Goal: Transaction & Acquisition: Obtain resource

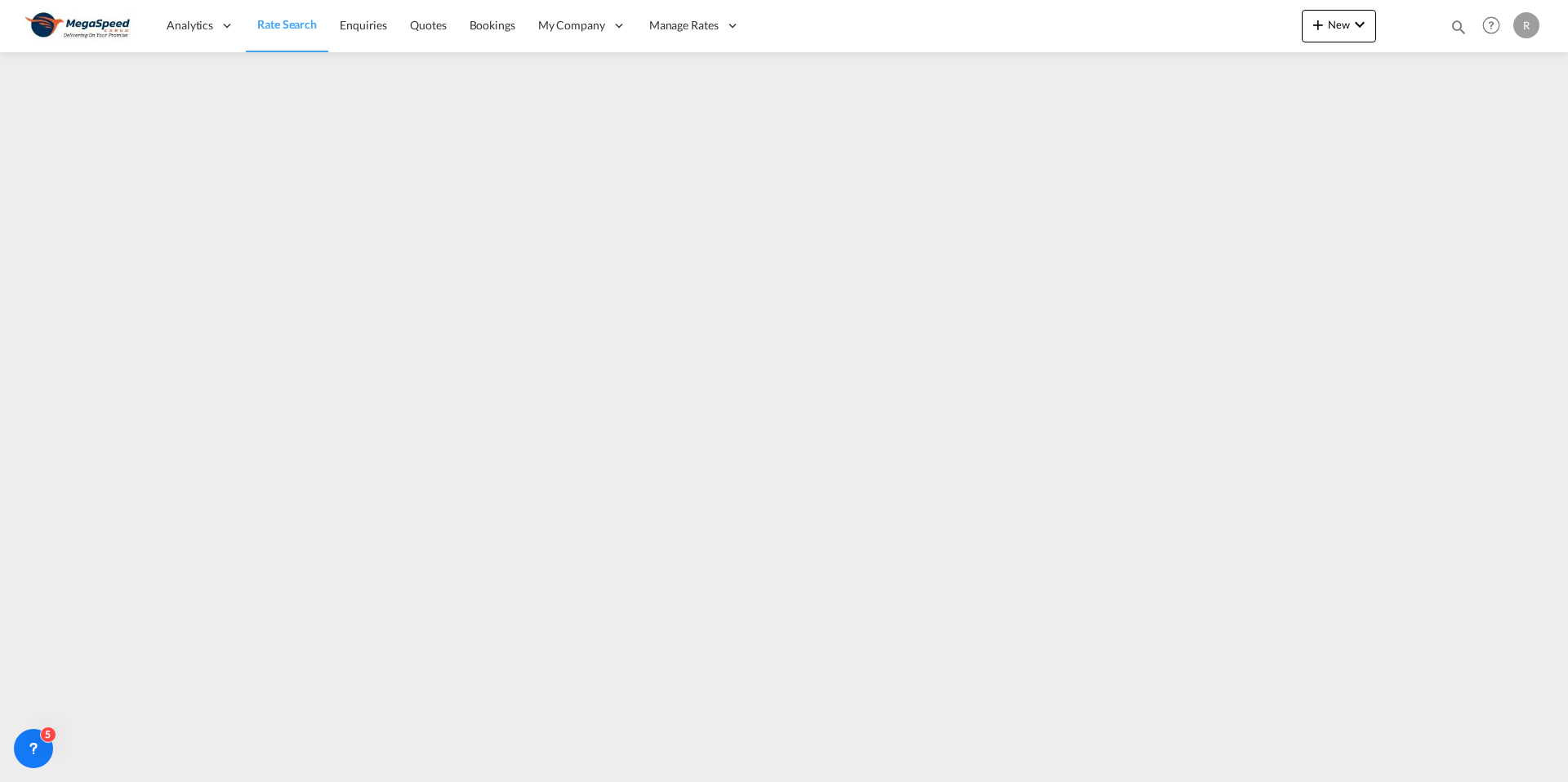
click at [306, 33] on link "Rate Search" at bounding box center [287, 25] width 83 height 53
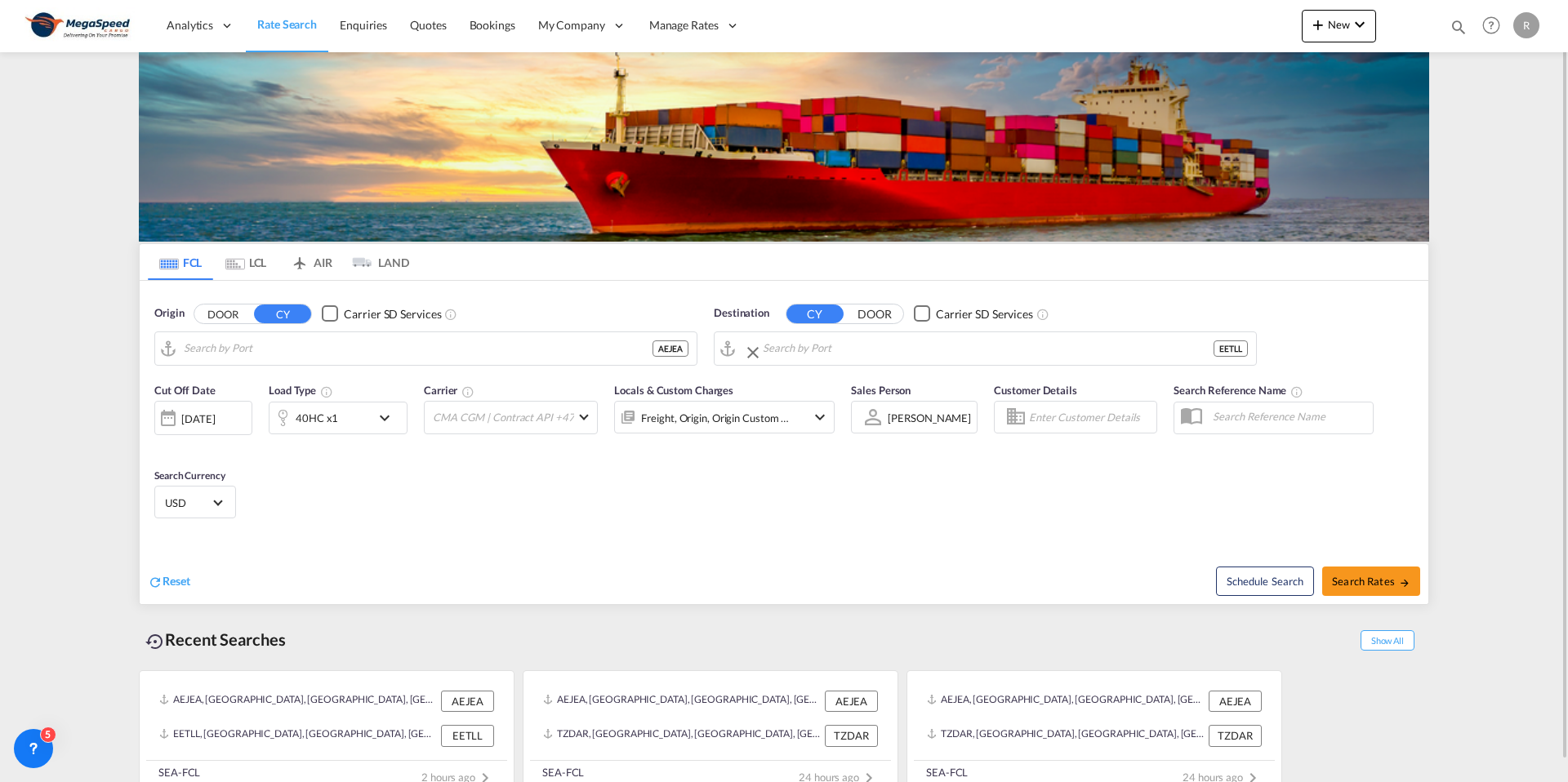
type input "[GEOGRAPHIC_DATA], [GEOGRAPHIC_DATA]"
type input "[GEOGRAPHIC_DATA], EETLL"
click at [1366, 575] on span "Search Rates" at bounding box center [1370, 581] width 79 height 13
type input "AEJEA to EETLL / [DATE]"
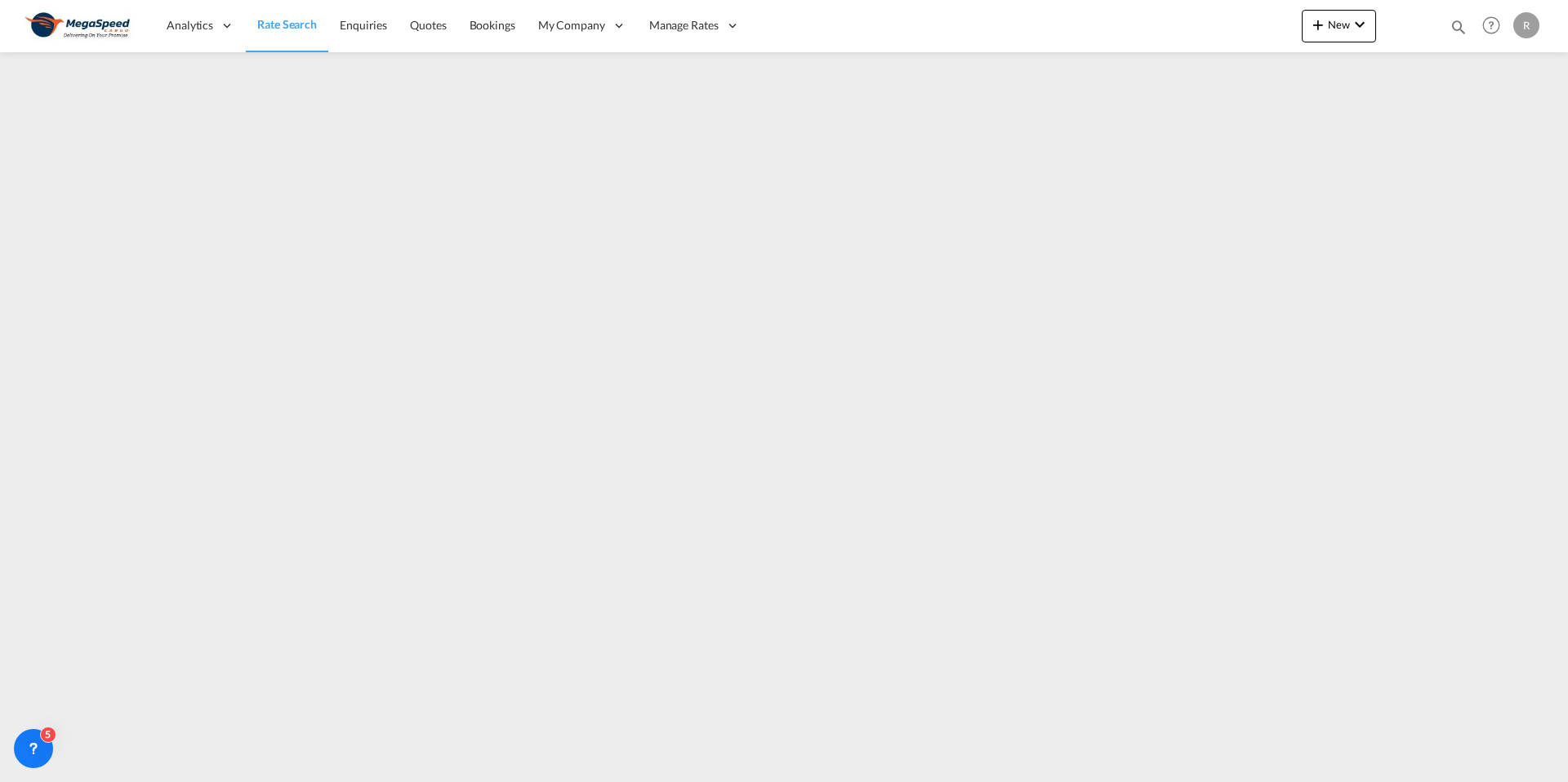
click at [82, 25] on img at bounding box center [79, 26] width 111 height 37
click at [45, 30] on img at bounding box center [79, 26] width 111 height 37
click at [47, 23] on img at bounding box center [79, 26] width 111 height 37
click at [283, 30] on span "Rate Search" at bounding box center [287, 24] width 60 height 14
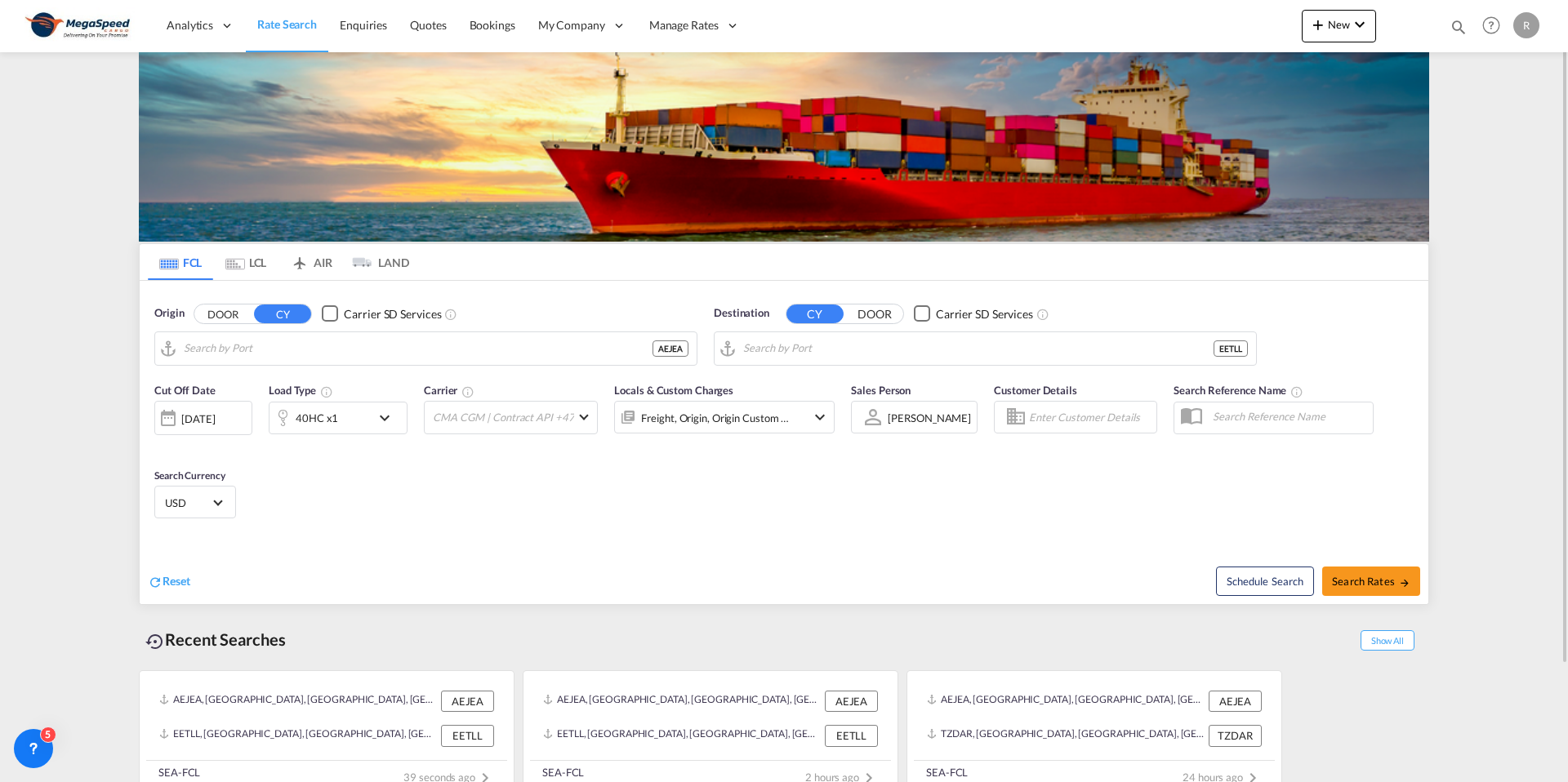
type input "[GEOGRAPHIC_DATA], [GEOGRAPHIC_DATA]"
type input "[GEOGRAPHIC_DATA], EETLL"
click at [948, 411] on div "[PERSON_NAME]" at bounding box center [939, 417] width 84 height 13
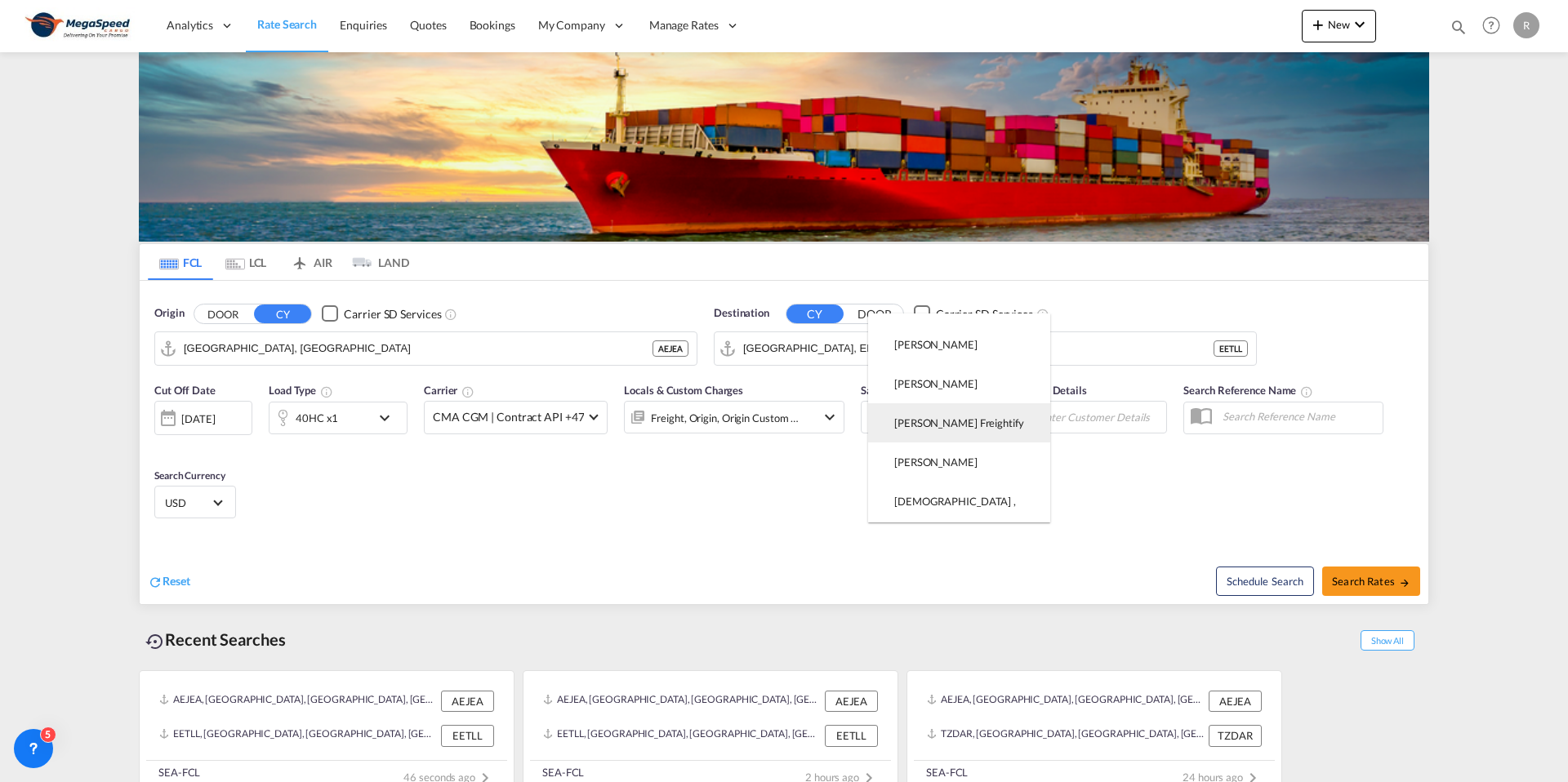
scroll to position [391, 0]
click at [952, 452] on md-option "[PERSON_NAME]" at bounding box center [959, 452] width 182 height 39
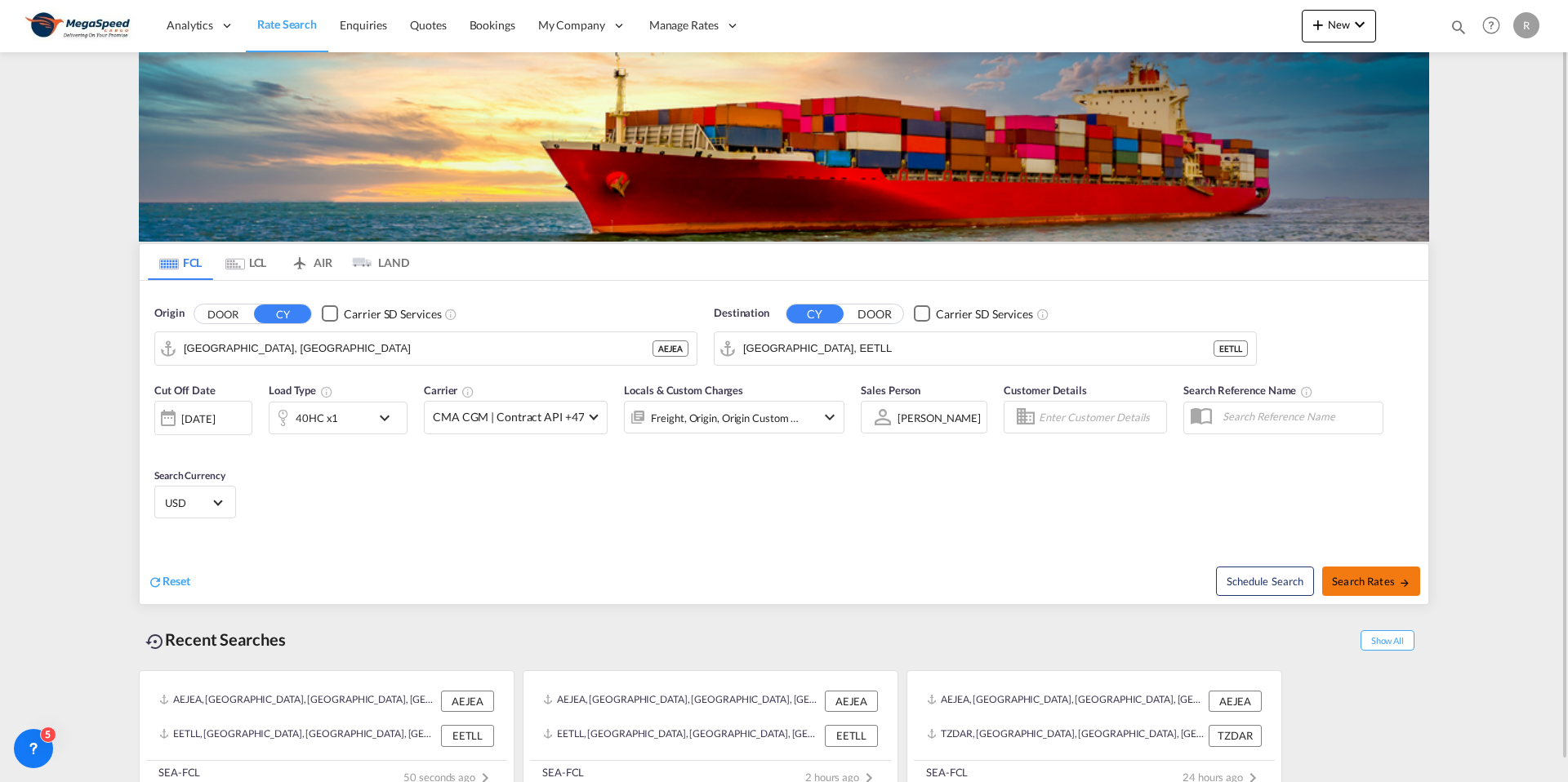
click at [1382, 585] on span "Search Rates" at bounding box center [1370, 581] width 79 height 13
type input "AEJEA to EETLL / [DATE]"
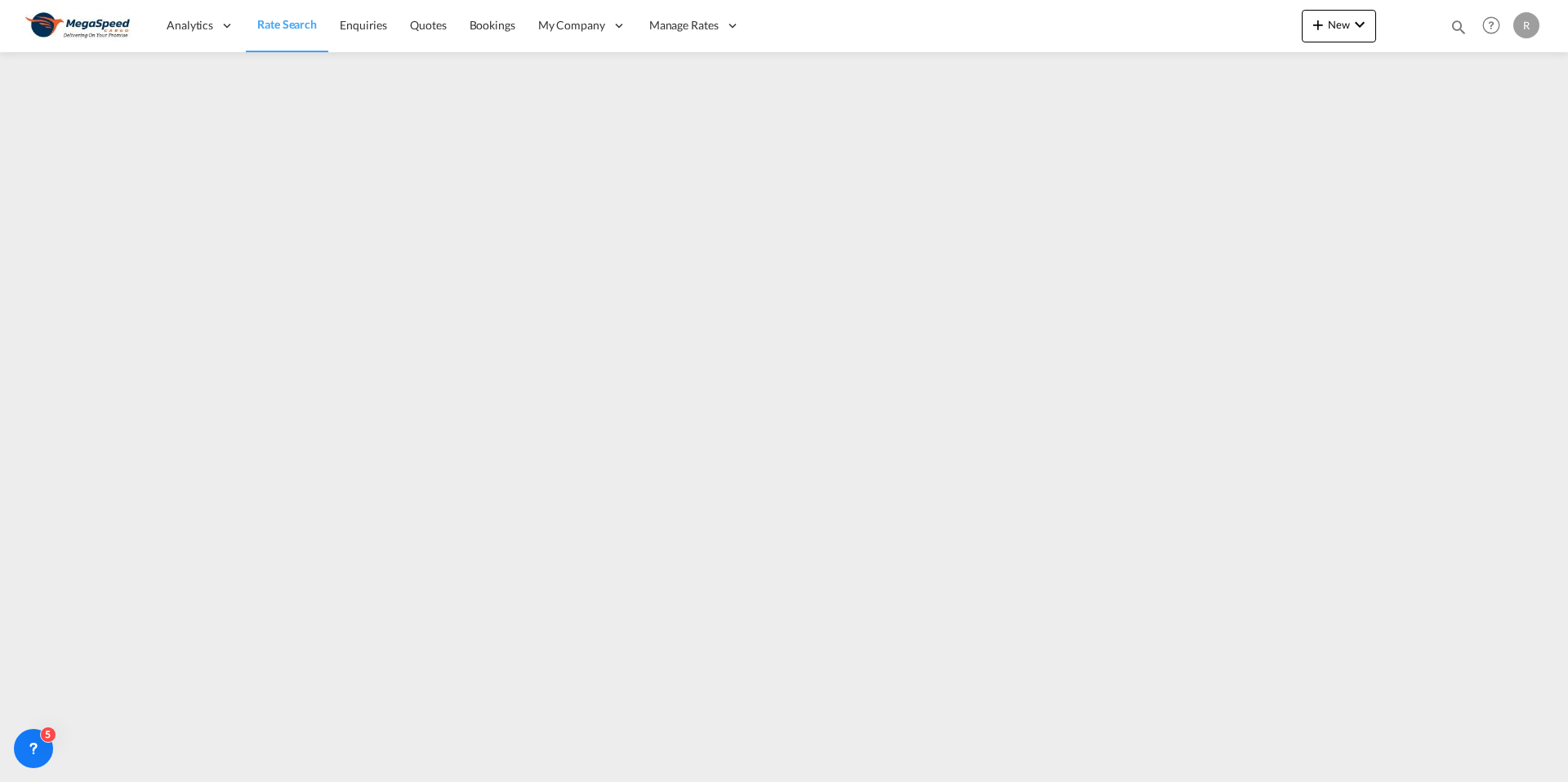
click at [1531, 19] on div "R" at bounding box center [1526, 25] width 26 height 26
click at [1490, 121] on button "Logout" at bounding box center [1507, 125] width 106 height 33
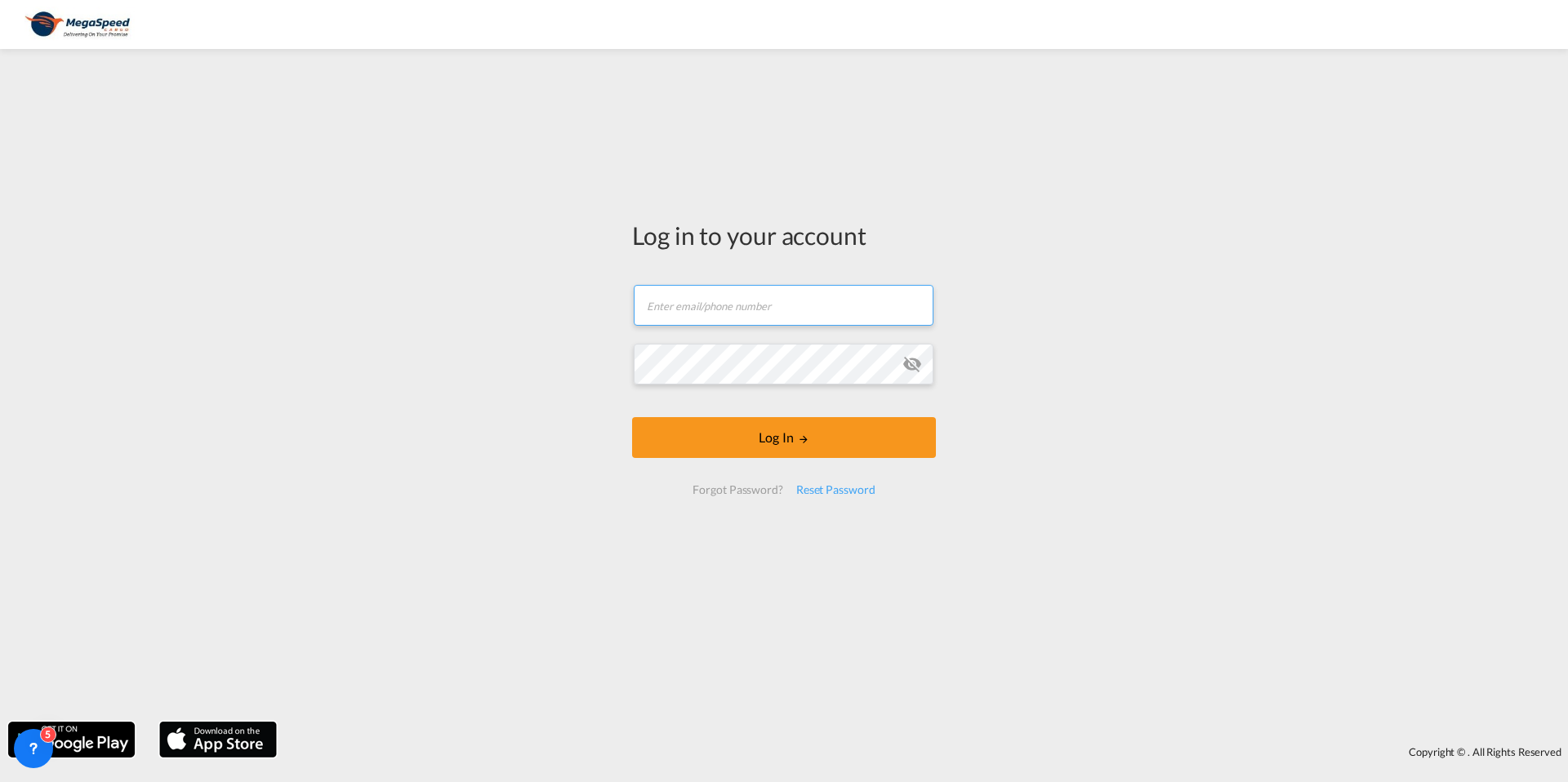
type input "[PERSON_NAME][EMAIL_ADDRESS][DOMAIN_NAME]"
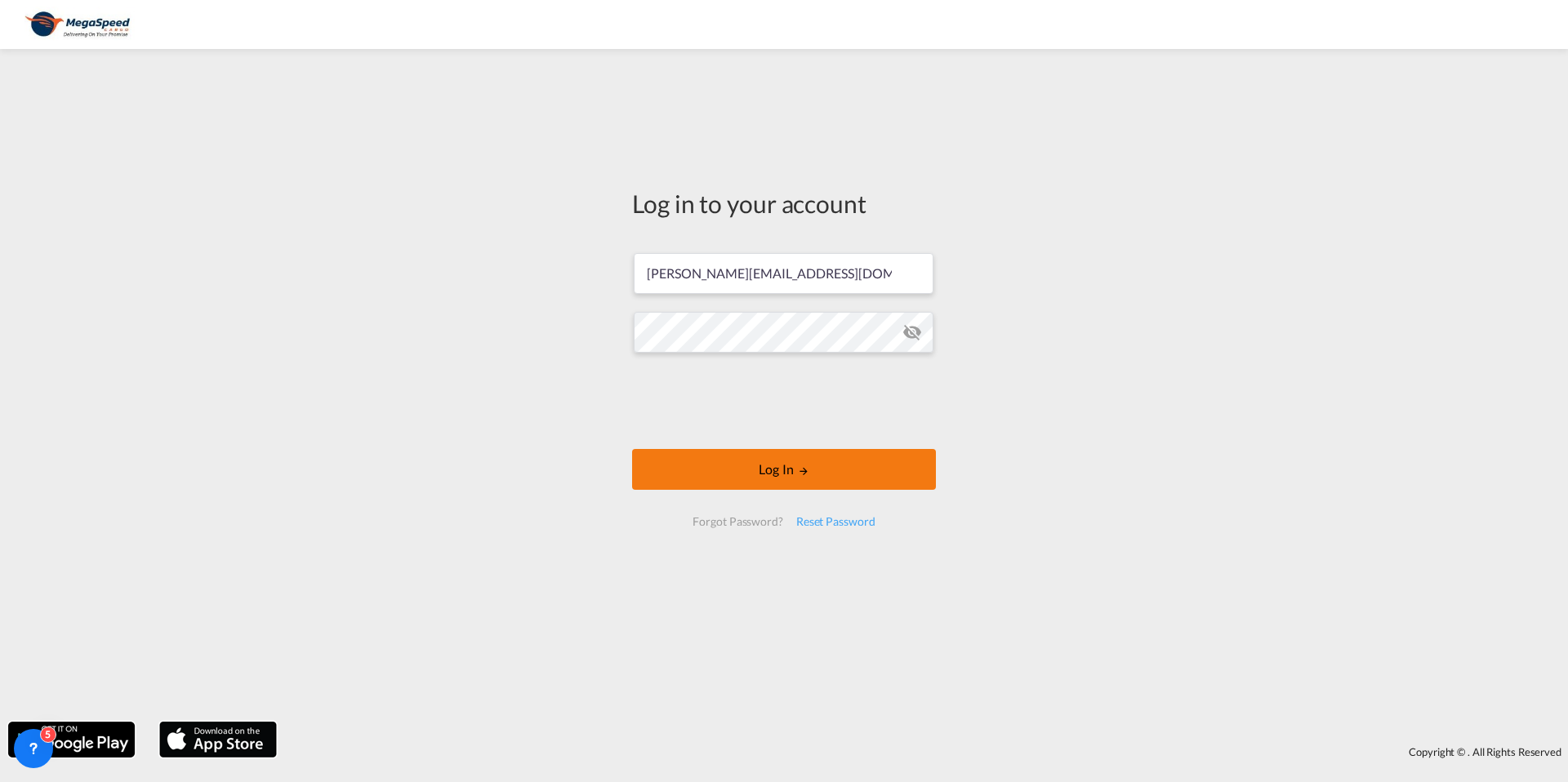
click at [906, 481] on button "Log In" at bounding box center [784, 470] width 304 height 41
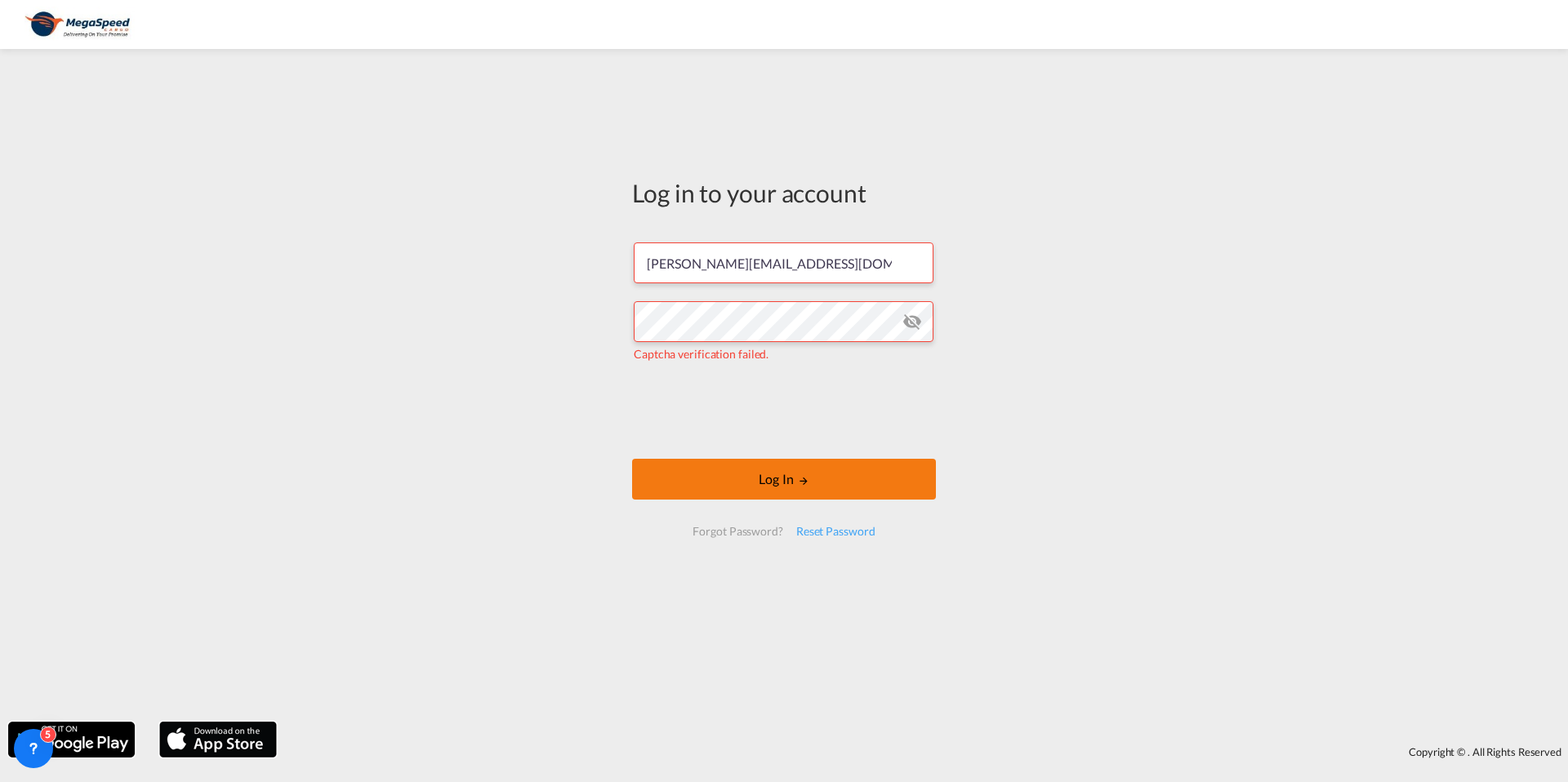
click at [864, 495] on button "Log In" at bounding box center [784, 479] width 304 height 41
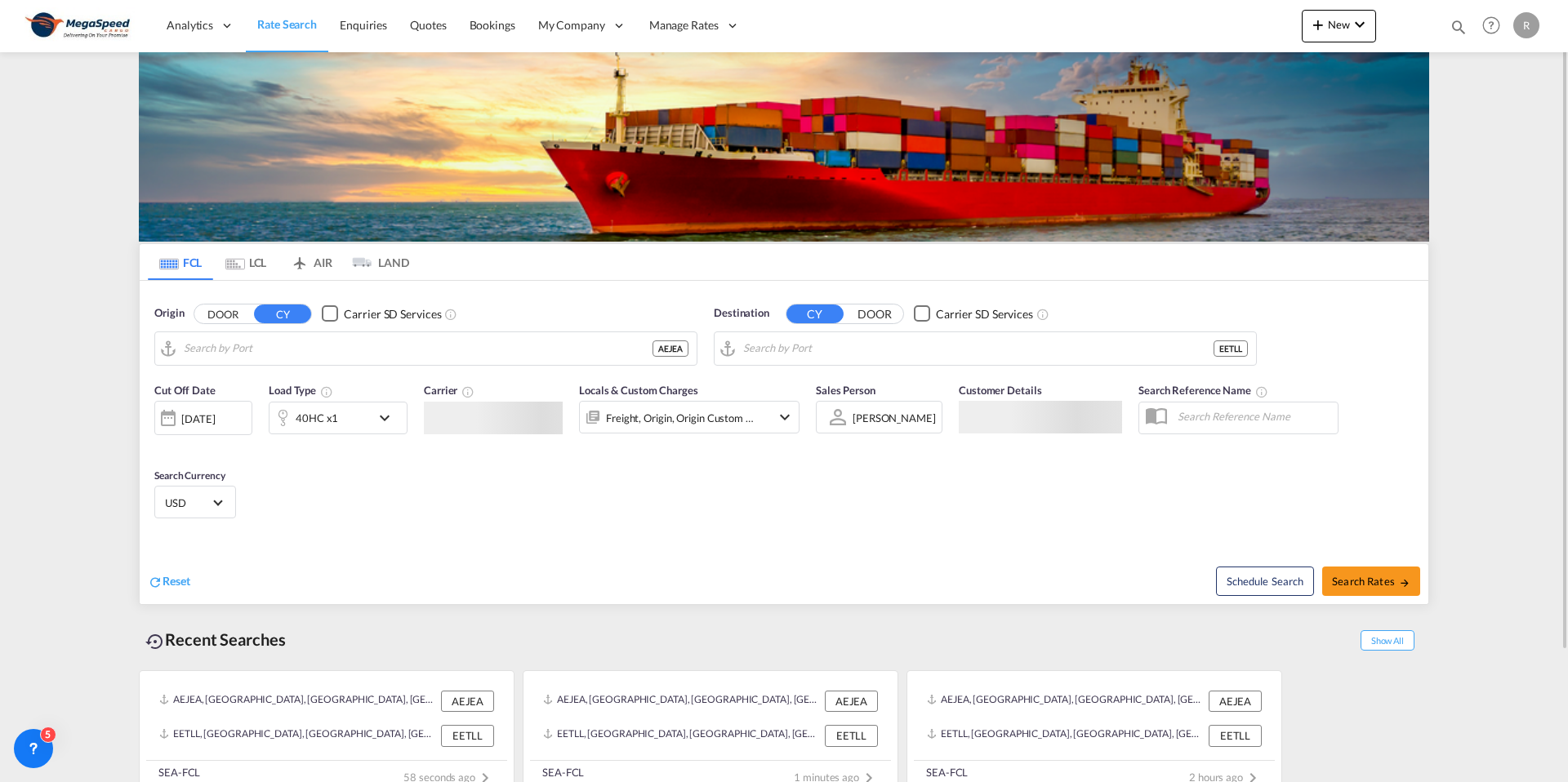
type input "[GEOGRAPHIC_DATA], [GEOGRAPHIC_DATA]"
type input "[GEOGRAPHIC_DATA], EETLL"
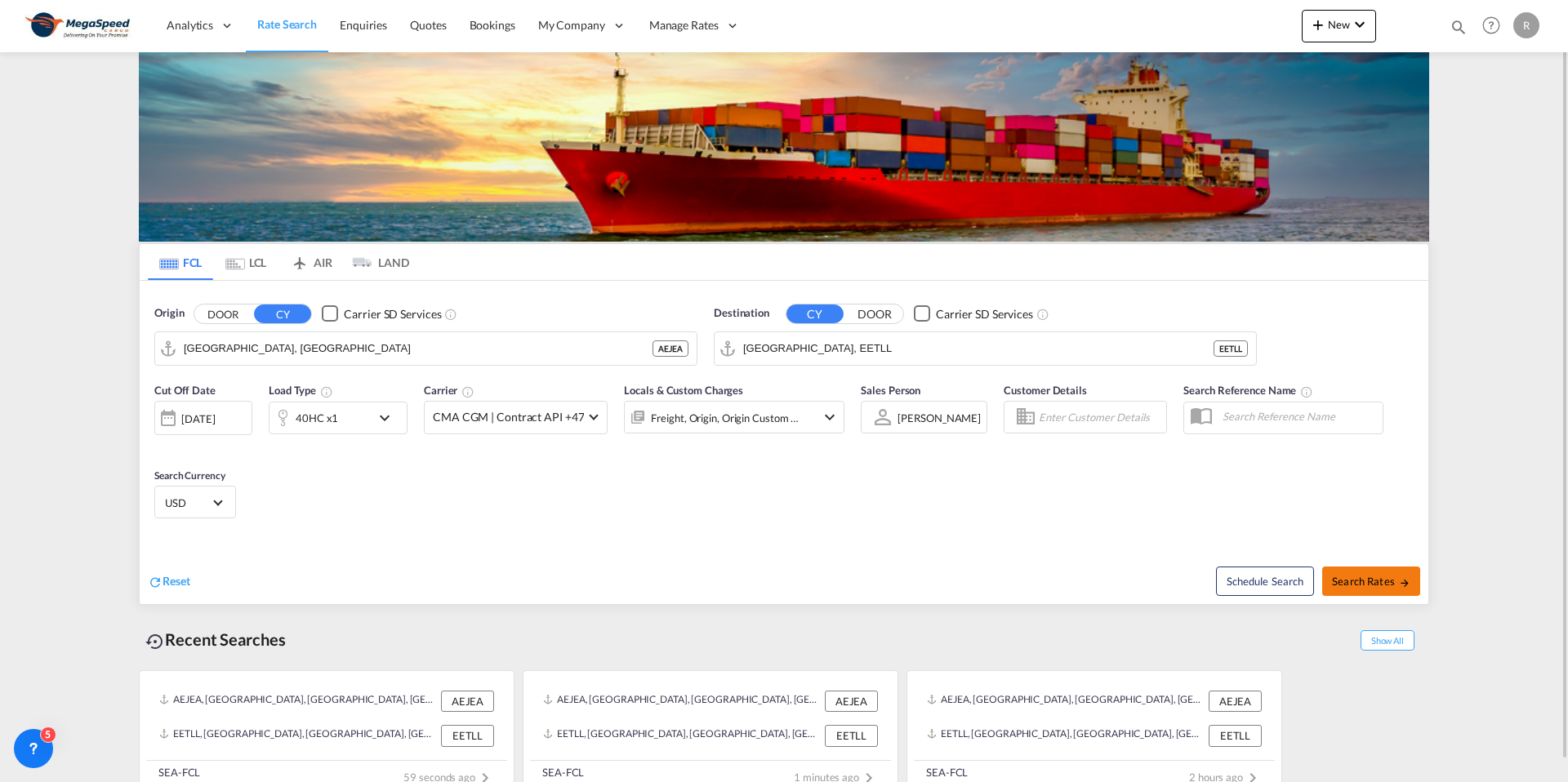
click at [1403, 580] on md-icon "icon-arrow-right" at bounding box center [1405, 584] width 12 height 12
type input "AEJEA to EETLL / [DATE]"
